Goal: Complete application form

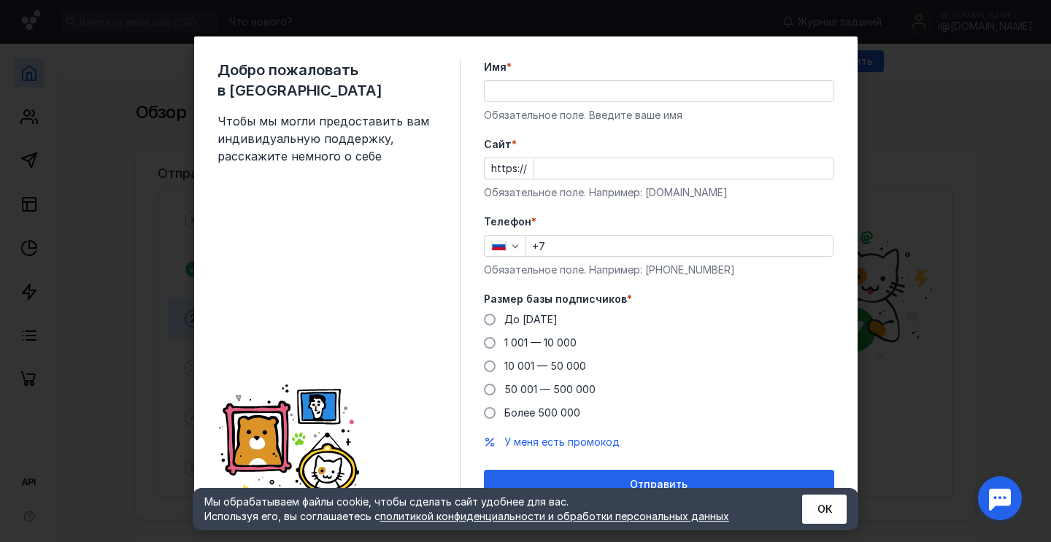
click at [571, 86] on input "Имя *" at bounding box center [658, 91] width 349 height 20
type input "[PERSON_NAME]"
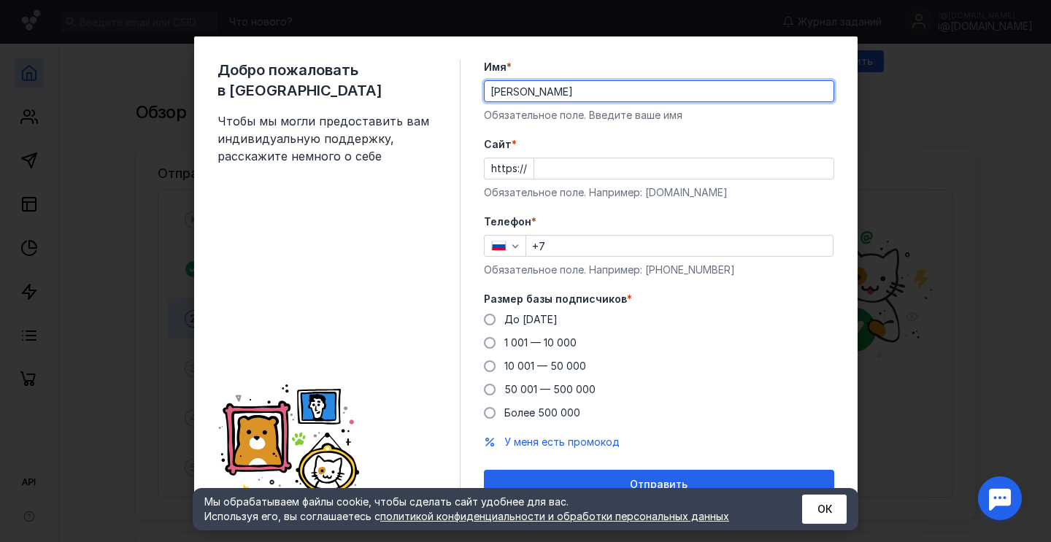
click at [546, 169] on input "Cайт *" at bounding box center [683, 168] width 299 height 20
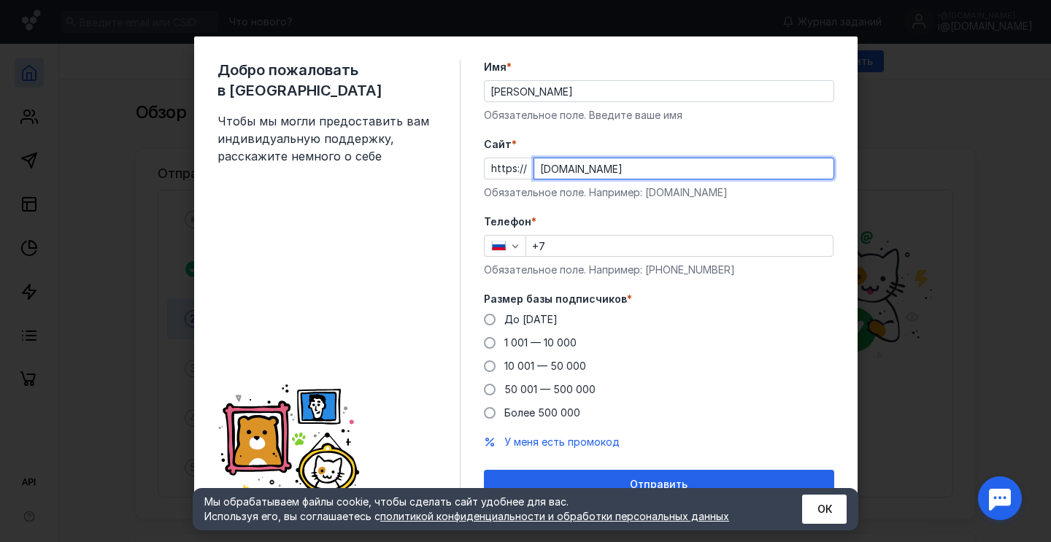
type input "[DOMAIN_NAME]"
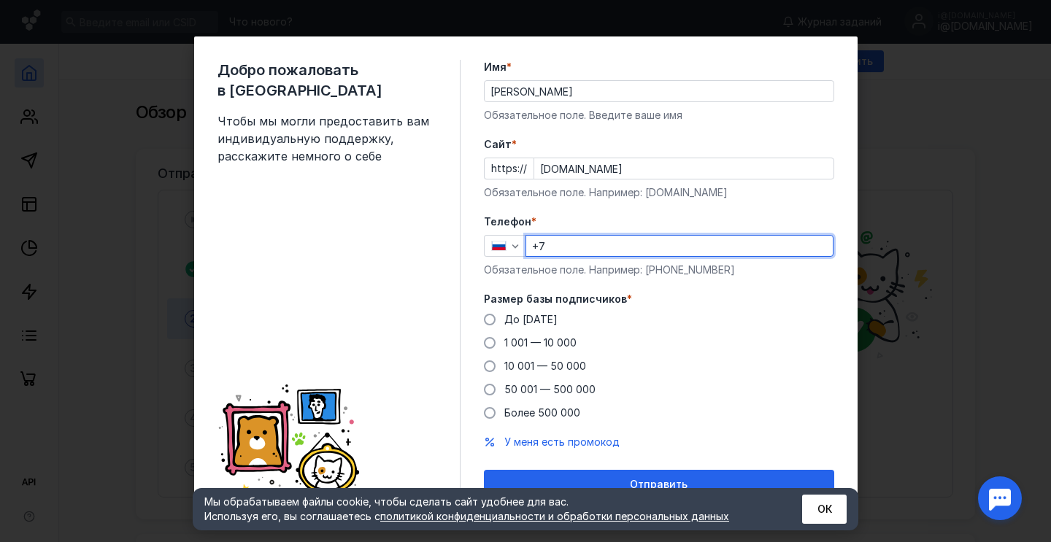
click at [568, 252] on input "+7" at bounding box center [679, 246] width 306 height 20
type input "[PHONE_NUMBER]"
click at [528, 321] on span "До [DATE]" at bounding box center [530, 319] width 53 height 12
click at [0, 0] on input "До [DATE]" at bounding box center [0, 0] width 0 height 0
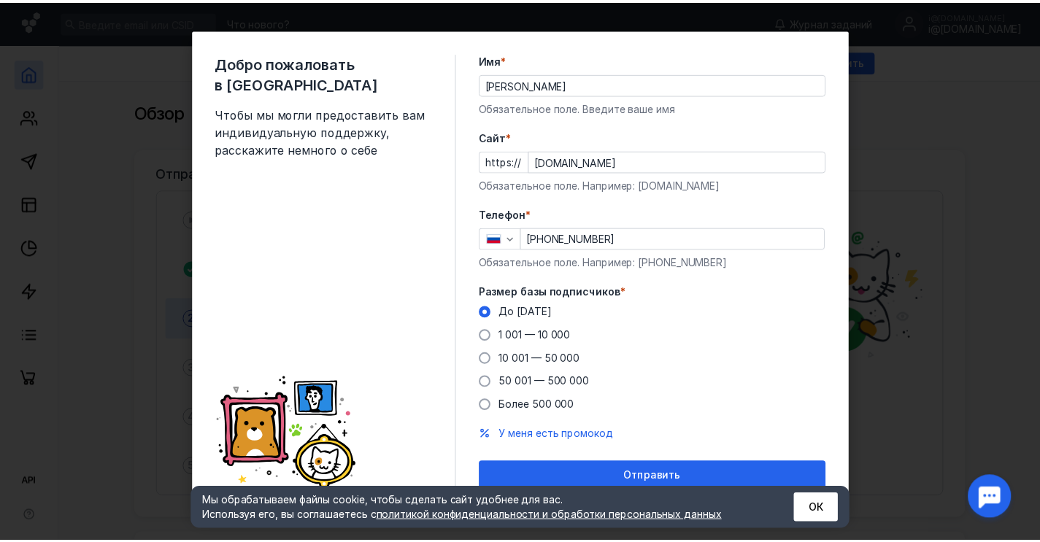
scroll to position [17, 0]
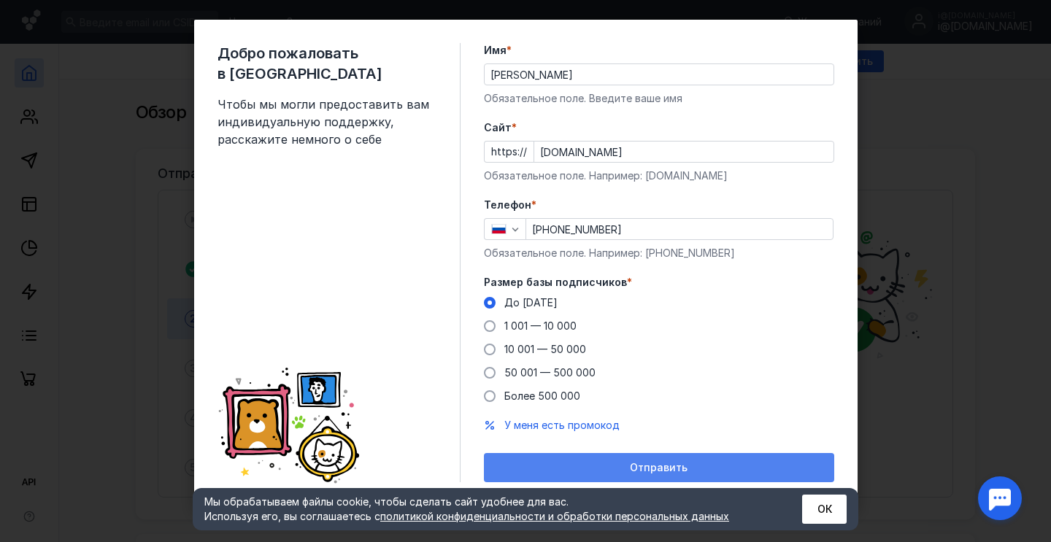
click at [666, 471] on span "Отправить" at bounding box center [659, 468] width 58 height 12
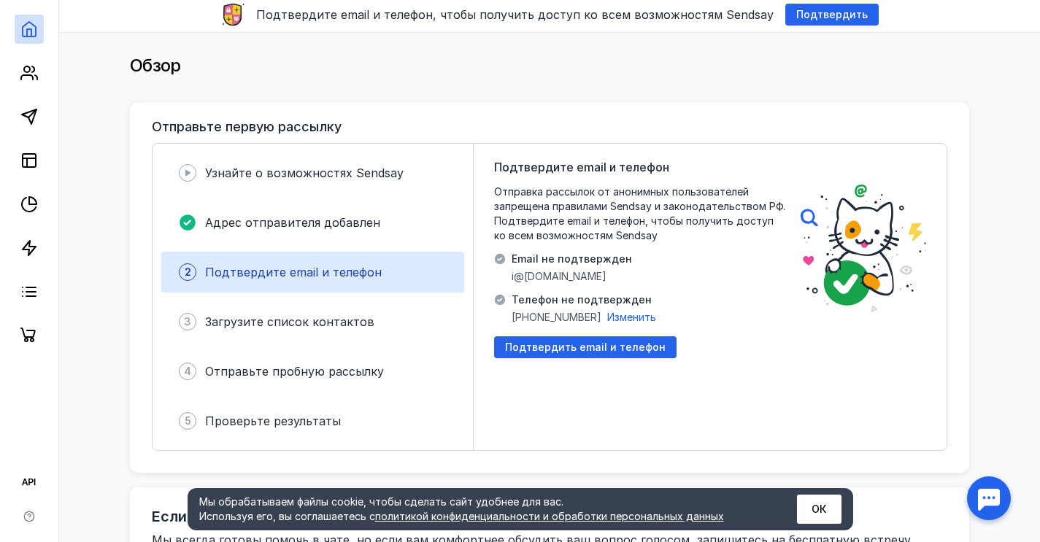
scroll to position [104, 0]
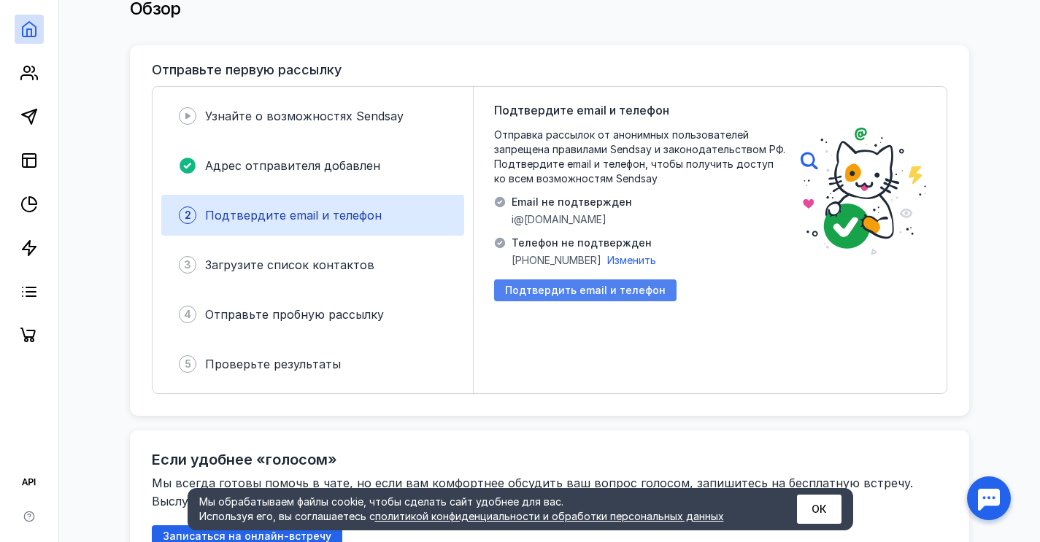
click at [615, 289] on span "Подтвердить email и телефон" at bounding box center [585, 291] width 161 height 12
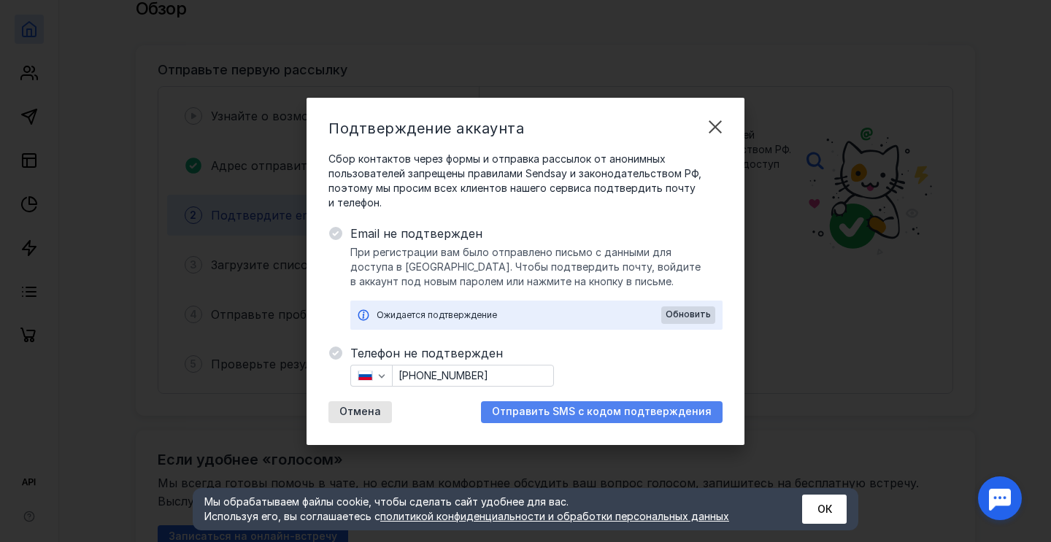
click at [566, 414] on span "Отправить SMS с кодом подтверждения" at bounding box center [602, 412] width 220 height 12
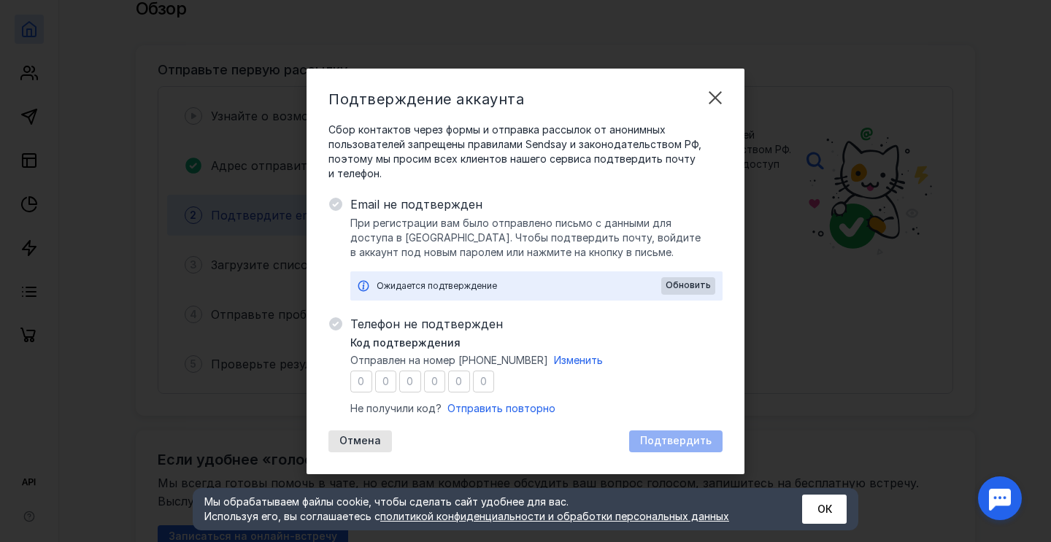
click at [365, 385] on input "number" at bounding box center [361, 382] width 22 height 22
click at [364, 382] on input "number" at bounding box center [361, 382] width 22 height 22
type input "2"
type input "6"
type input "4"
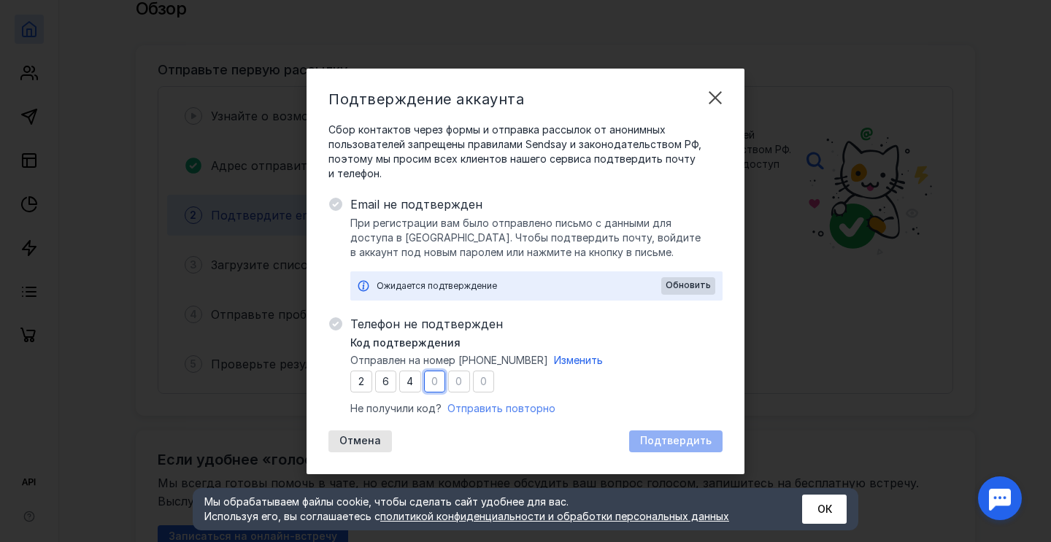
type input "7"
type input "8"
type input "5"
click at [699, 439] on span "Подтвердить" at bounding box center [676, 441] width 72 height 12
